Goal: Find specific page/section: Find specific page/section

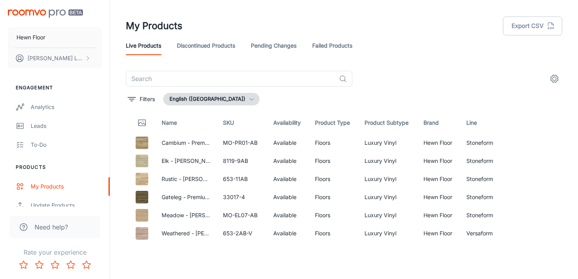
click at [229, 124] on th "SKU" at bounding box center [242, 123] width 50 height 22
click at [227, 123] on th "SKU" at bounding box center [242, 123] width 50 height 22
click at [205, 47] on link "Discontinued Products" at bounding box center [206, 45] width 58 height 19
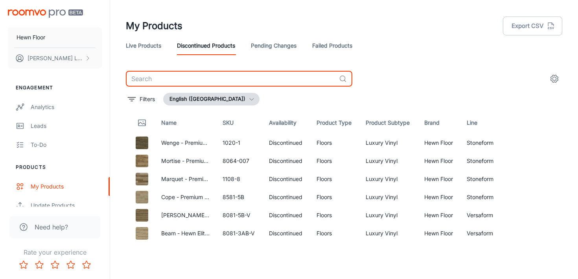
click at [209, 80] on input "text" at bounding box center [231, 79] width 210 height 16
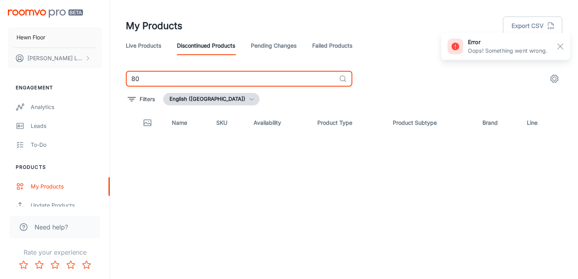
type input "8"
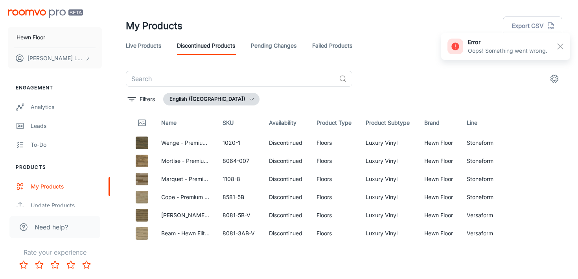
click at [322, 46] on link "Failed Products" at bounding box center [332, 45] width 40 height 19
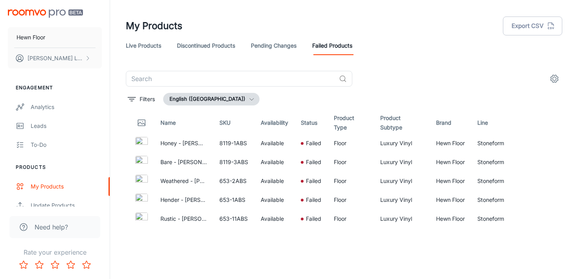
click at [283, 44] on link "Pending Changes" at bounding box center [274, 45] width 46 height 19
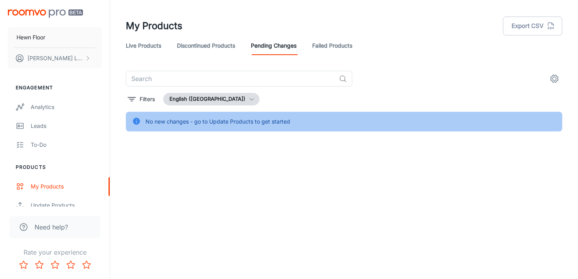
click at [143, 43] on link "Live Products" at bounding box center [143, 45] width 35 height 19
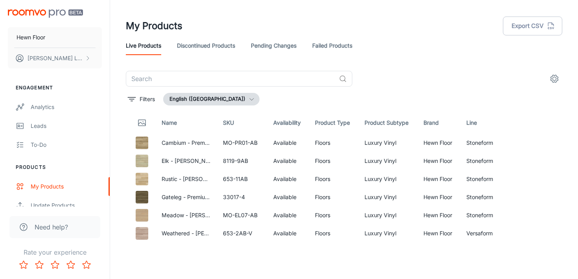
scroll to position [472, 0]
